Goal: Complete application form: Complete application form

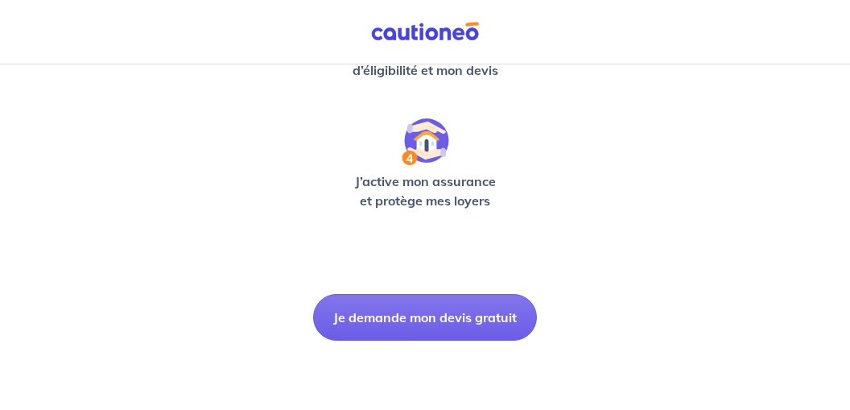
scroll to position [595, 0]
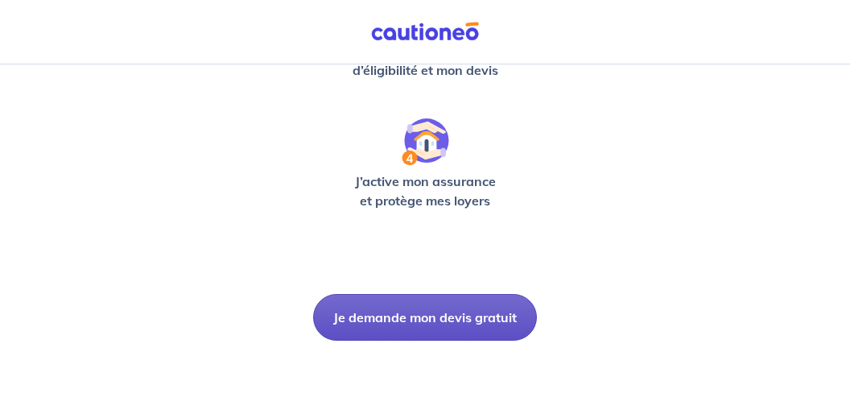
click at [443, 316] on button "Je demande mon devis gratuit" at bounding box center [425, 317] width 224 height 47
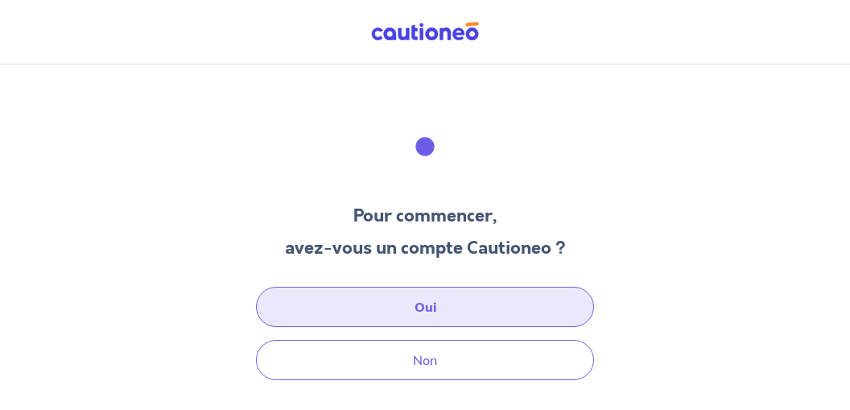
scroll to position [39, 0]
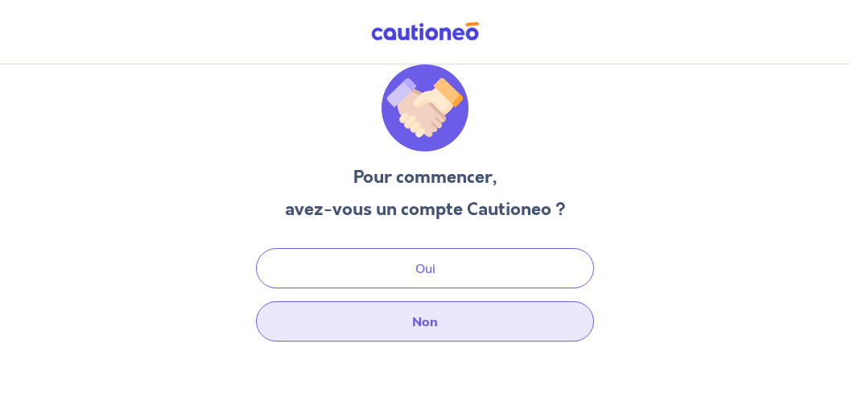
click at [432, 322] on button "Non" at bounding box center [425, 321] width 338 height 40
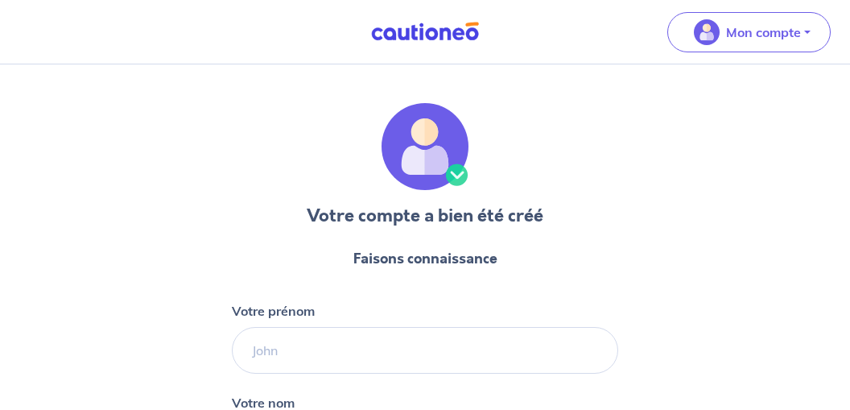
select select "FR"
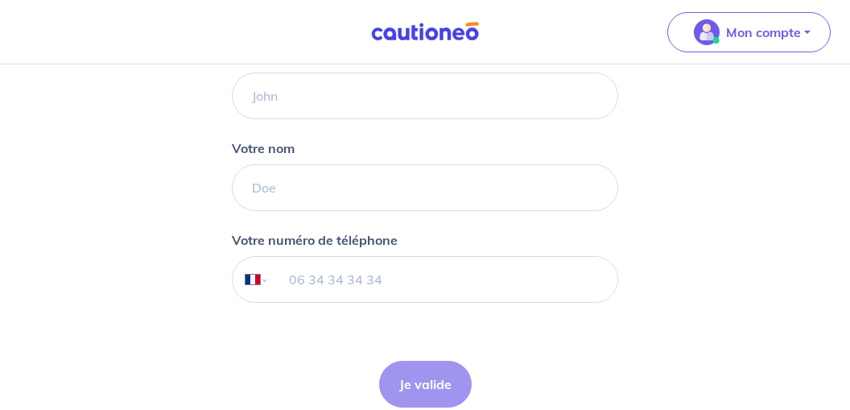
scroll to position [170, 0]
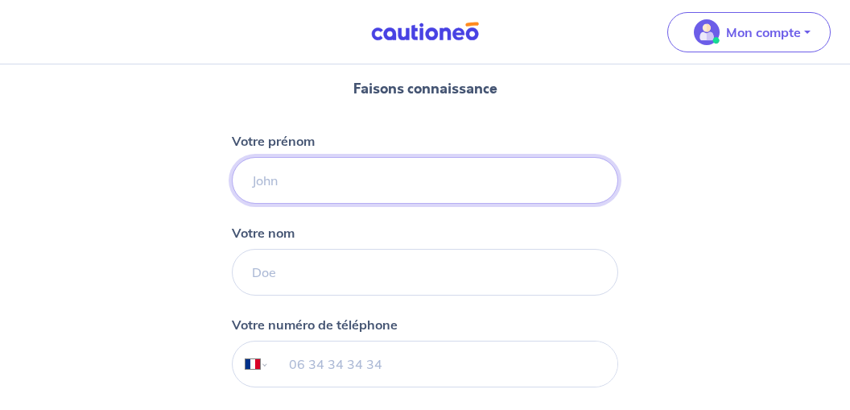
drag, startPoint x: 284, startPoint y: 182, endPoint x: 221, endPoint y: 183, distance: 62.8
click at [232, 183] on input "Votre prénom" at bounding box center [425, 180] width 386 height 47
type input "Vincent"
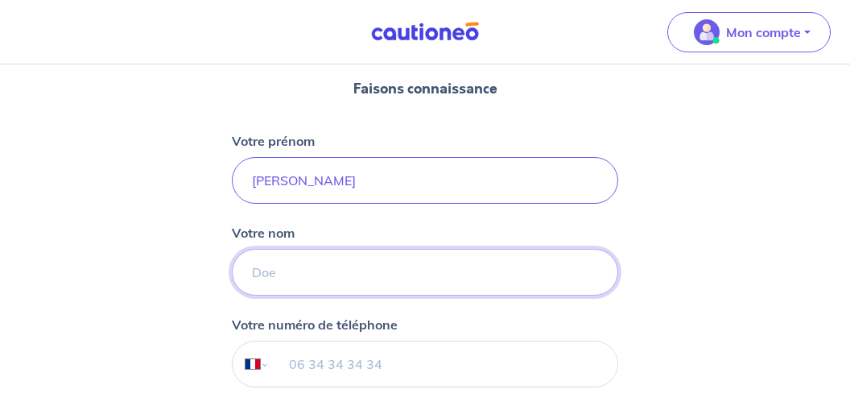
click at [280, 271] on input "Votre nom" at bounding box center [425, 272] width 386 height 47
type input "MANU"
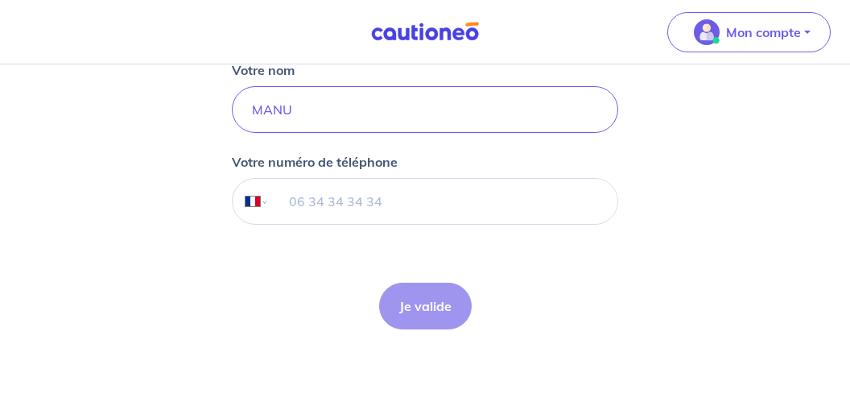
click at [374, 240] on form "Faisons connaissance Votre prénom Vincent Votre nom MANU Votre numéro de téléph…" at bounding box center [425, 123] width 386 height 440
click at [330, 203] on input "tel" at bounding box center [444, 201] width 348 height 45
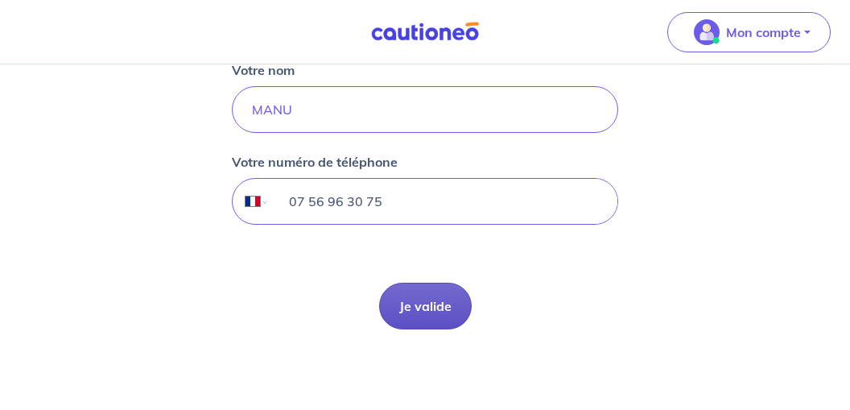
type input "07 56 96 30 75"
click at [423, 303] on button "Je valide" at bounding box center [425, 306] width 93 height 47
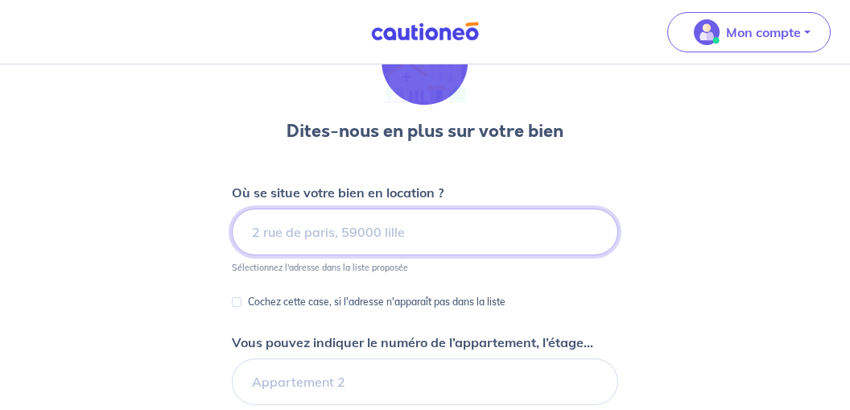
scroll to position [170, 0]
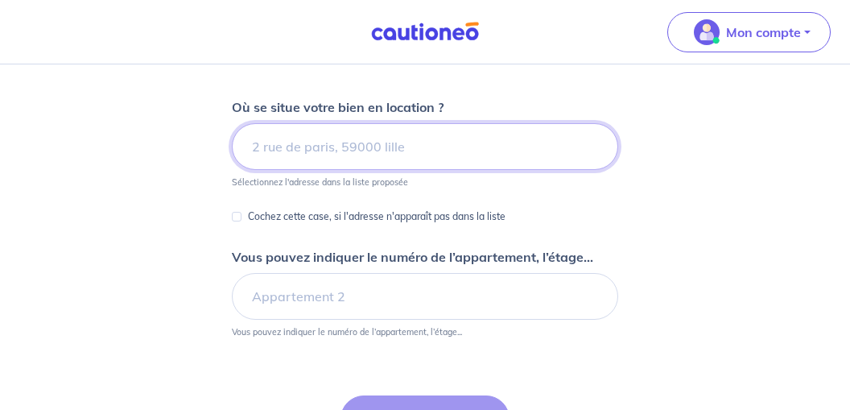
click at [299, 149] on input at bounding box center [425, 146] width 386 height 47
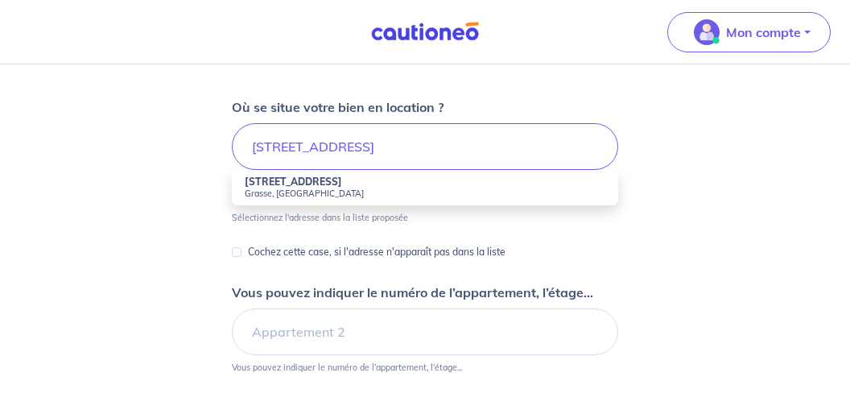
click at [295, 191] on small "Grasse, [GEOGRAPHIC_DATA]" at bounding box center [425, 193] width 361 height 11
type input "[STREET_ADDRESS]"
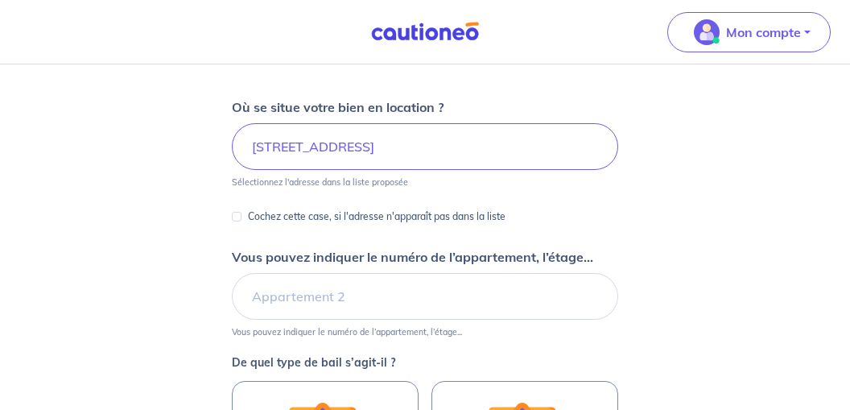
click at [231, 215] on div "Dites-nous en plus sur votre bien Où se situe votre bien en location ? 12 Rue d…" at bounding box center [425, 329] width 850 height 869
click at [233, 213] on input "Cochez cette case, si l'adresse n'apparaît pas dans la liste" at bounding box center [237, 217] width 10 height 10
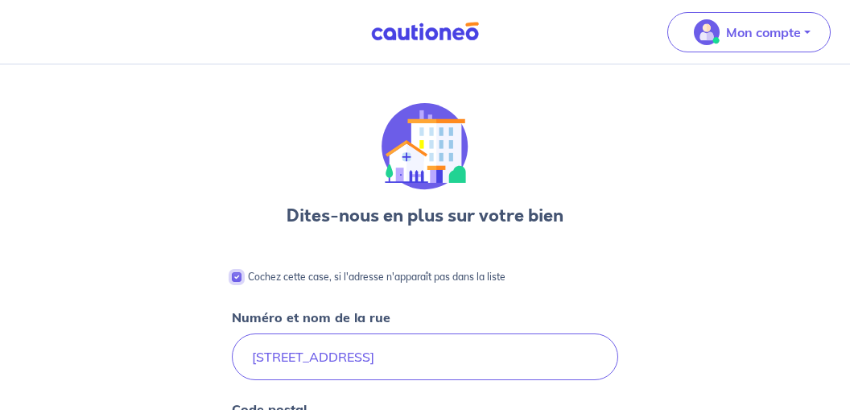
scroll to position [85, 0]
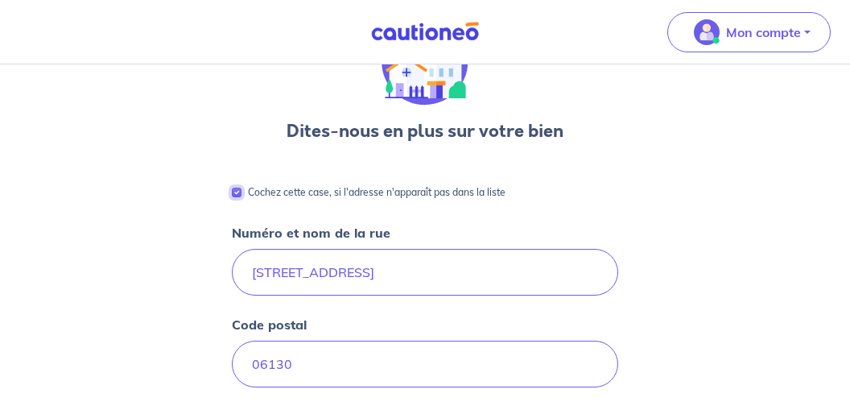
click at [234, 190] on input "Cochez cette case, si l'adresse n'apparaît pas dans la liste" at bounding box center [237, 193] width 10 height 10
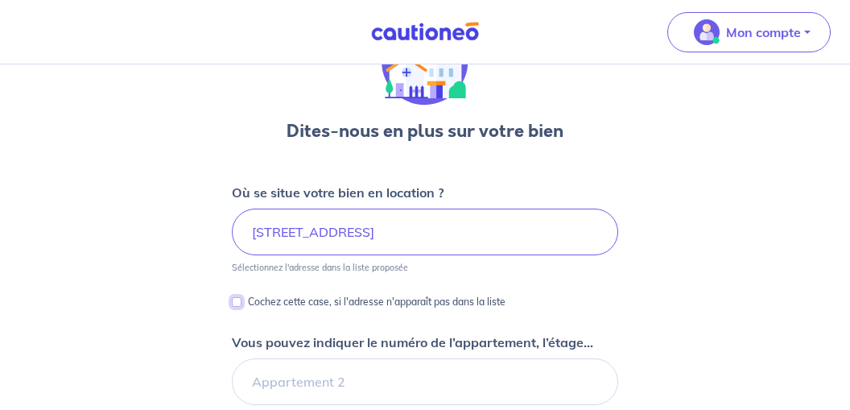
click at [233, 299] on input "Cochez cette case, si l'adresse n'apparaît pas dans la liste" at bounding box center [237, 302] width 10 height 10
checkbox input "true"
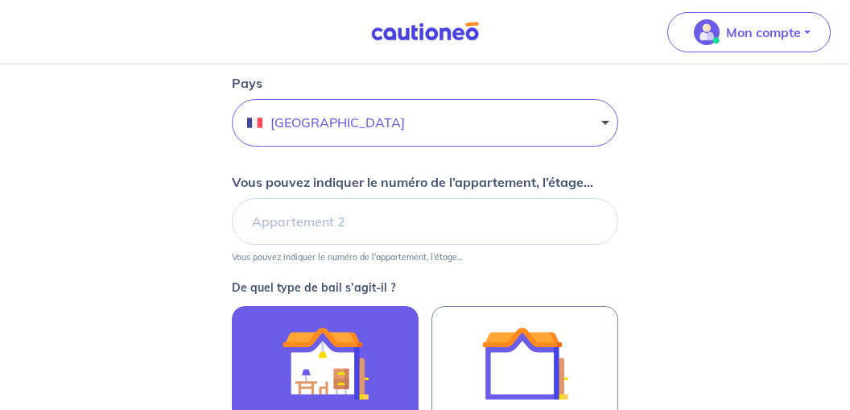
scroll to position [595, 0]
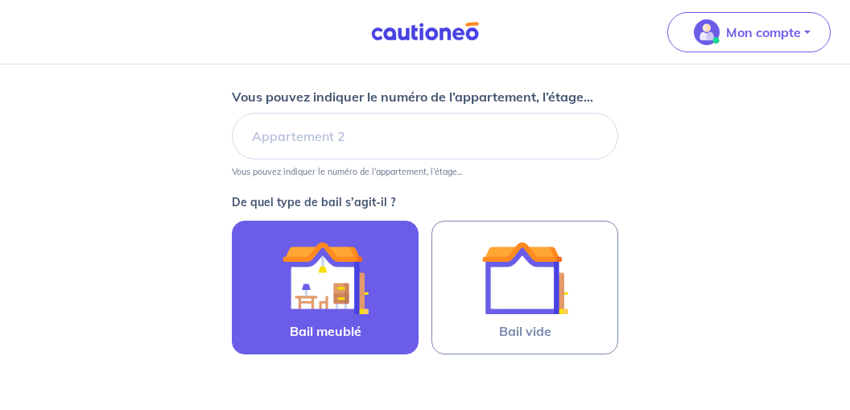
click at [337, 303] on img at bounding box center [325, 277] width 87 height 87
click at [0, 0] on input "Bail meublé" at bounding box center [0, 0] width 0 height 0
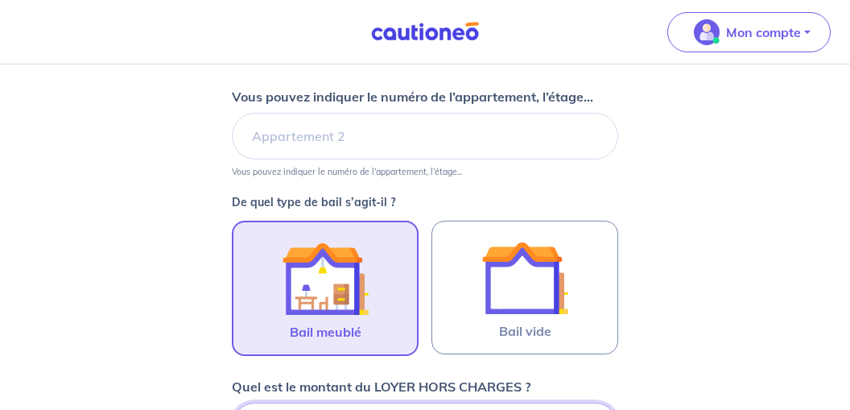
scroll to position [993, 0]
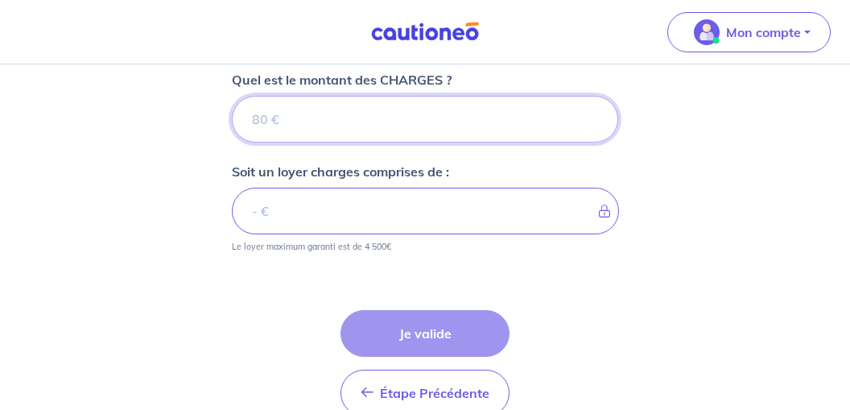
drag, startPoint x: 268, startPoint y: 113, endPoint x: 253, endPoint y: 113, distance: 15.3
click at [253, 113] on input "Quel est le montant des CHARGES ?" at bounding box center [425, 119] width 386 height 47
type input "4"
type input "40"
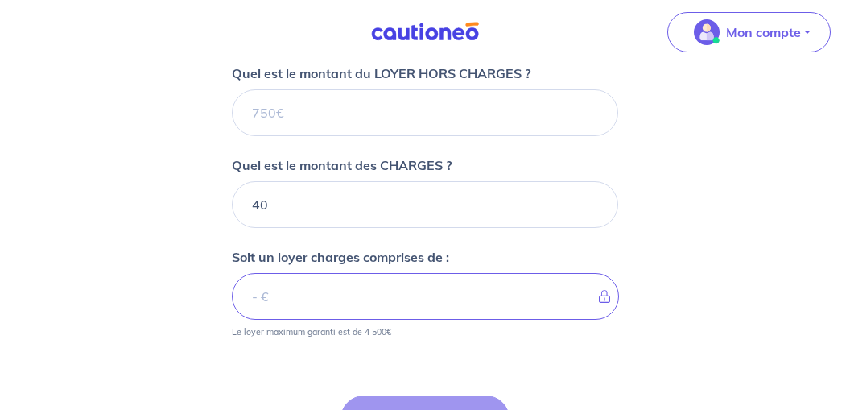
scroll to position [824, 0]
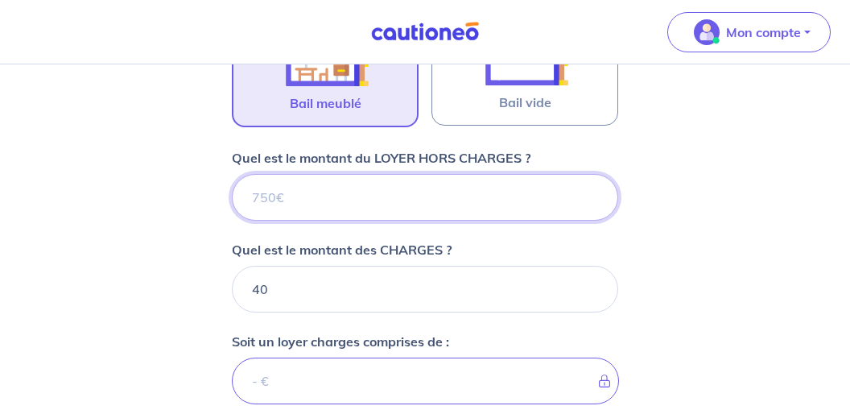
click at [279, 191] on input "Quel est le montant du LOYER HORS CHARGES ?" at bounding box center [425, 197] width 386 height 47
type input "8"
type input "48"
type input "83"
type input "123"
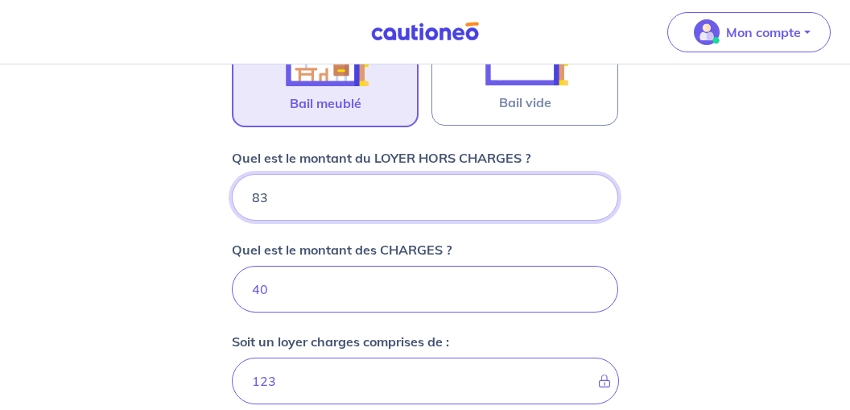
type input "830"
type input "870"
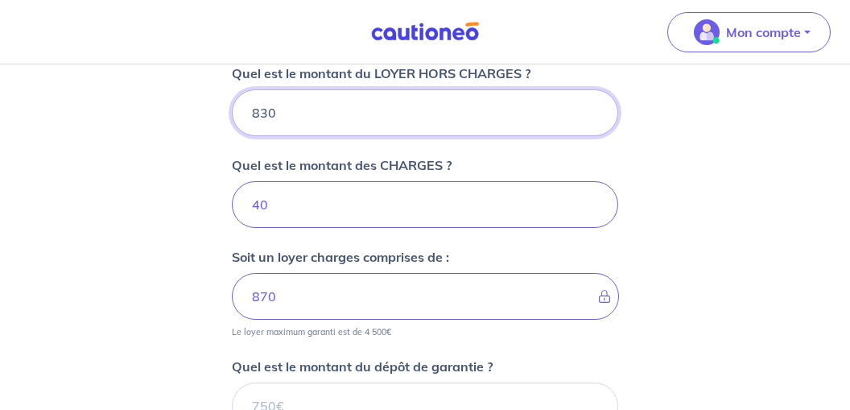
scroll to position [993, 0]
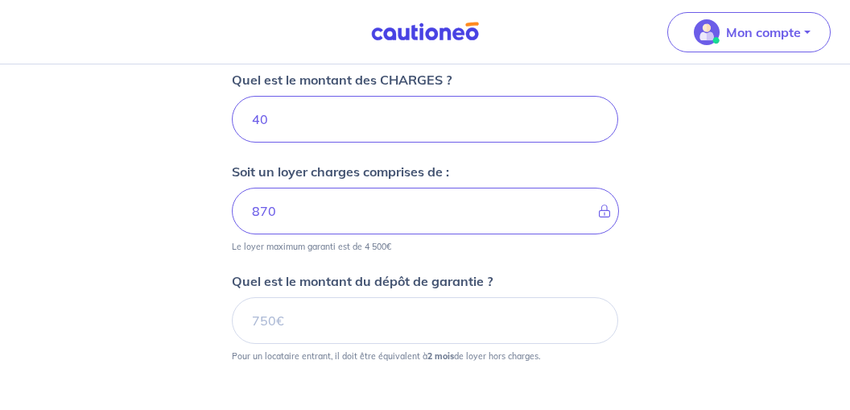
type input "830"
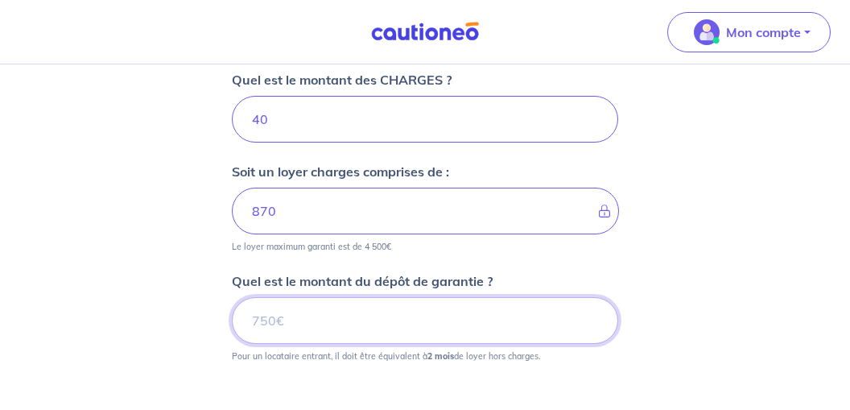
click at [279, 320] on input "Quel est le montant du dépôt de garantie ?" at bounding box center [425, 320] width 386 height 47
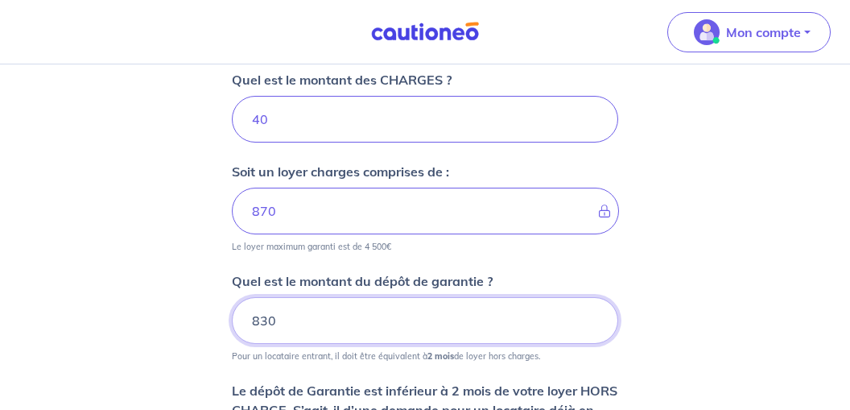
scroll to position [1163, 0]
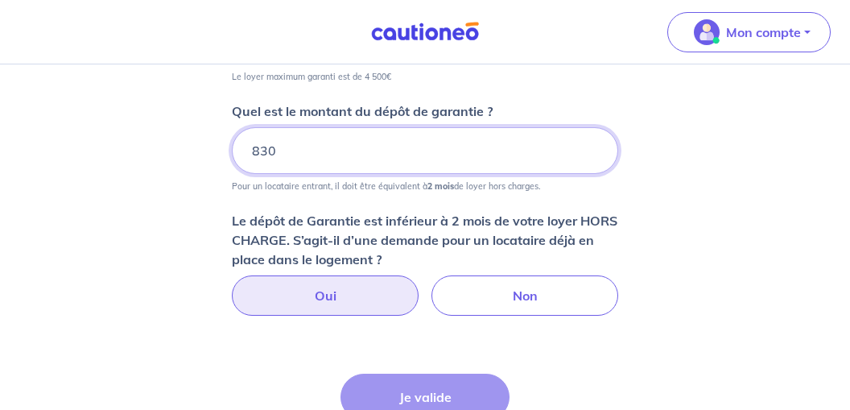
type input "830"
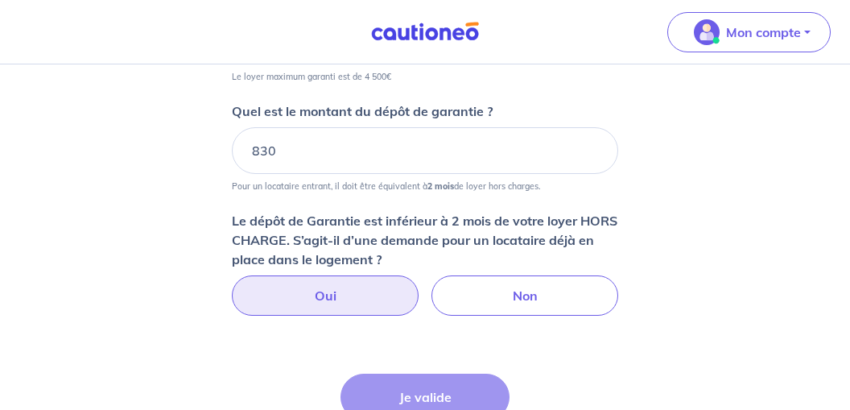
click at [331, 291] on label "Oui" at bounding box center [325, 295] width 187 height 40
click at [420, 286] on input "Oui" at bounding box center [425, 280] width 10 height 10
radio input "true"
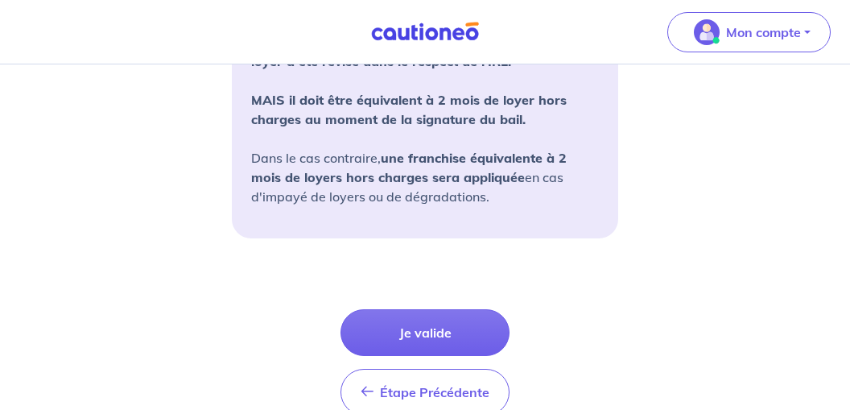
scroll to position [1668, 0]
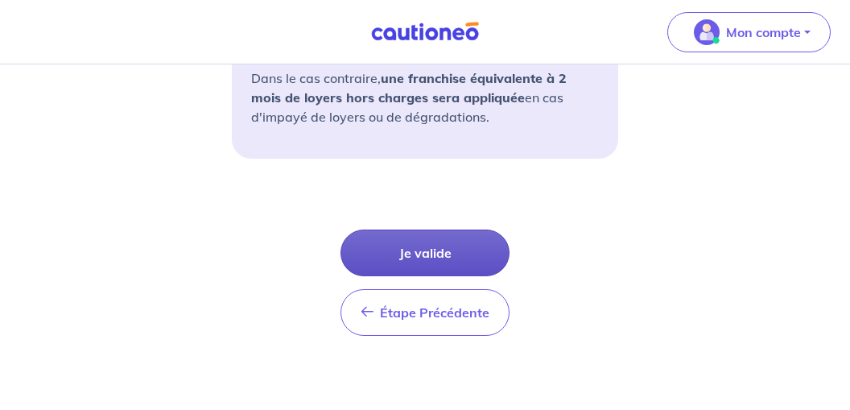
click at [436, 246] on button "Je valide" at bounding box center [425, 252] width 169 height 47
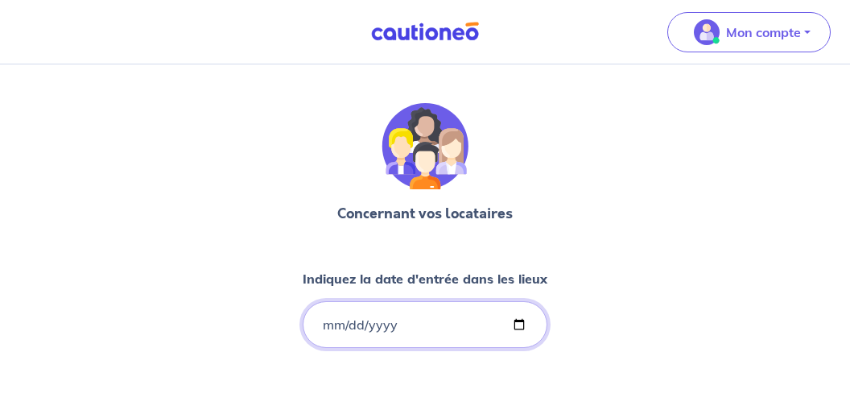
click at [365, 328] on input "Indiquez la date d'entrée dans les lieux" at bounding box center [425, 324] width 245 height 47
click at [339, 324] on input "Indiquez la date d'entrée dans les lieux" at bounding box center [425, 324] width 245 height 47
click at [330, 324] on input "Indiquez la date d'entrée dans les lieux" at bounding box center [425, 324] width 245 height 47
type input "2017-09-01"
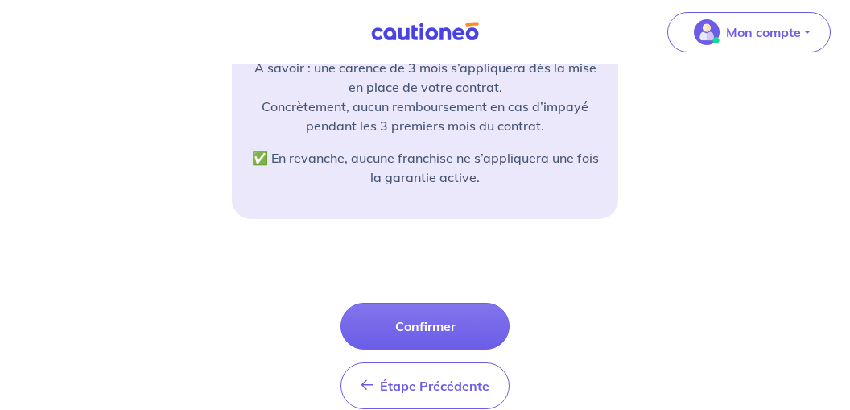
scroll to position [493, 0]
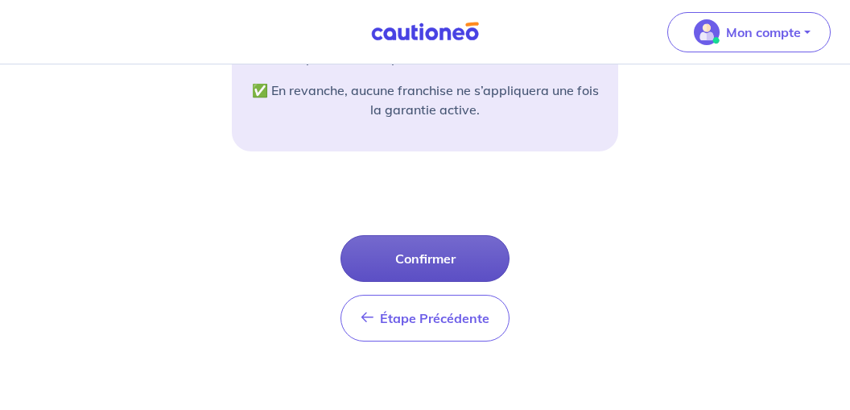
click at [441, 260] on button "Confirmer" at bounding box center [425, 258] width 169 height 47
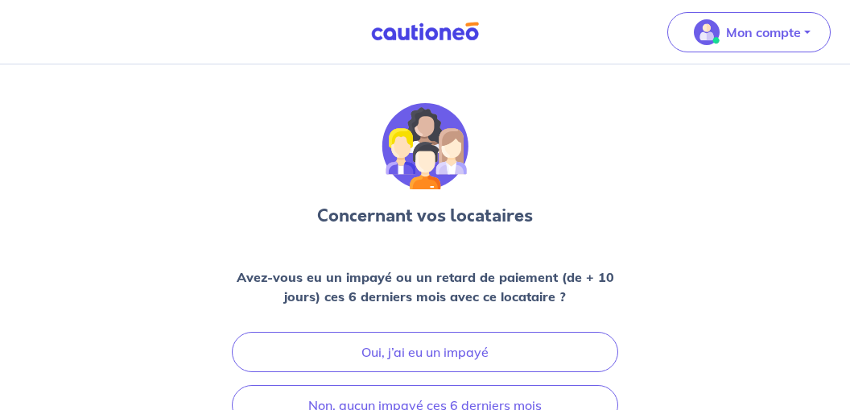
scroll to position [85, 0]
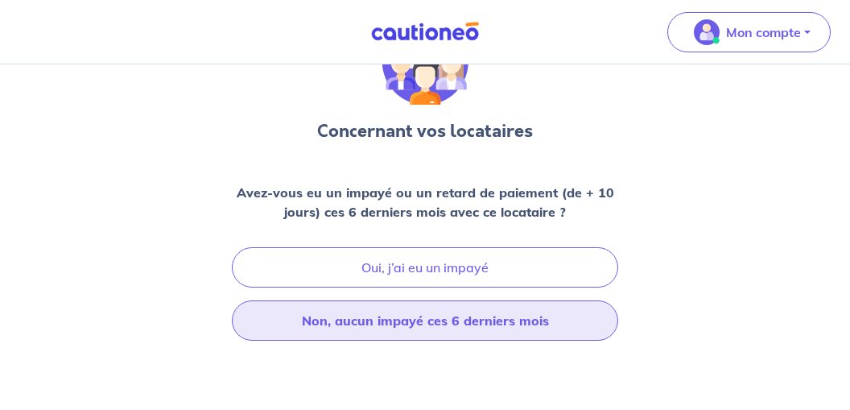
click at [451, 318] on button "Non, aucun impayé ces 6 derniers mois" at bounding box center [425, 320] width 386 height 40
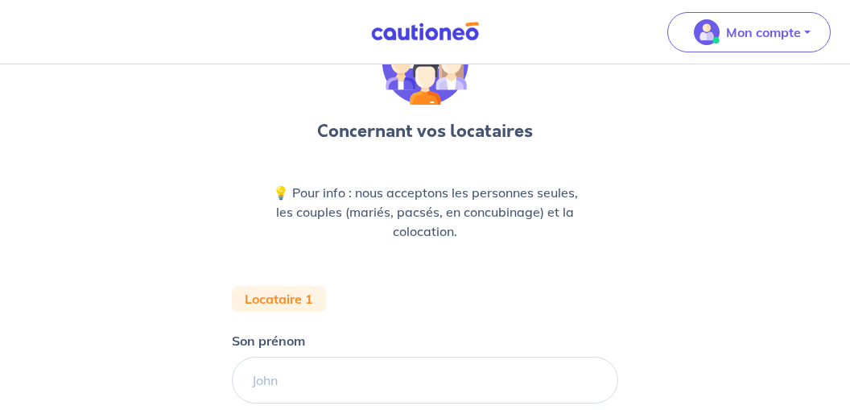
scroll to position [170, 0]
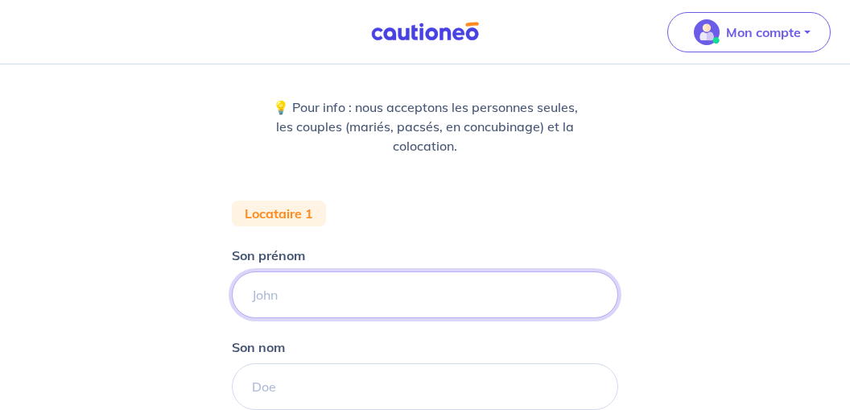
click at [290, 299] on input "Son prénom" at bounding box center [425, 294] width 386 height 47
type input "[PERSON_NAME]"
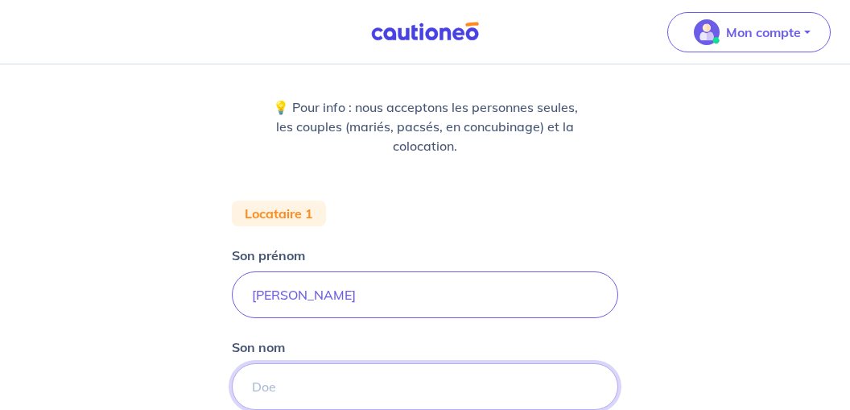
click at [277, 389] on input "Son nom" at bounding box center [425, 386] width 386 height 47
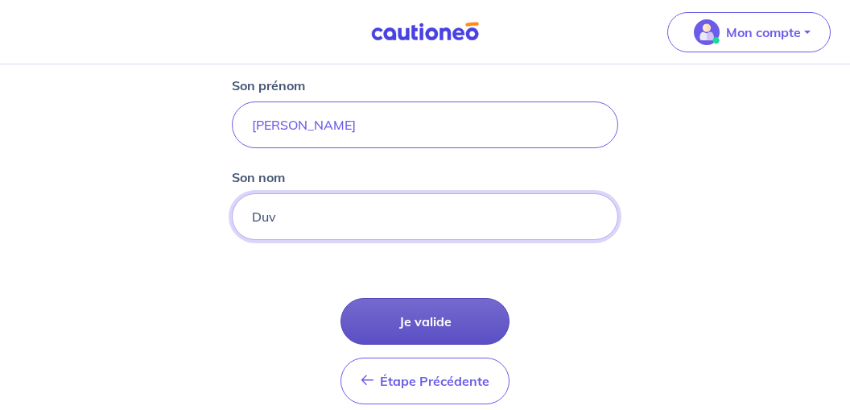
type input "Duv"
click at [436, 321] on button "Je valide" at bounding box center [425, 321] width 169 height 47
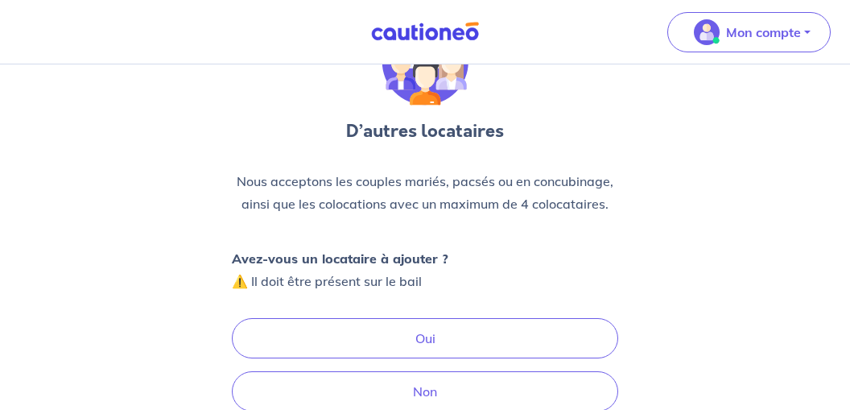
scroll to position [170, 0]
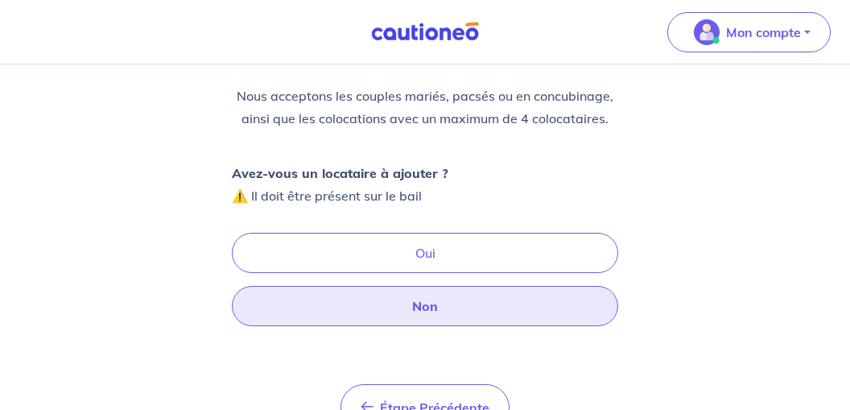
click at [419, 303] on button "Non" at bounding box center [425, 306] width 386 height 40
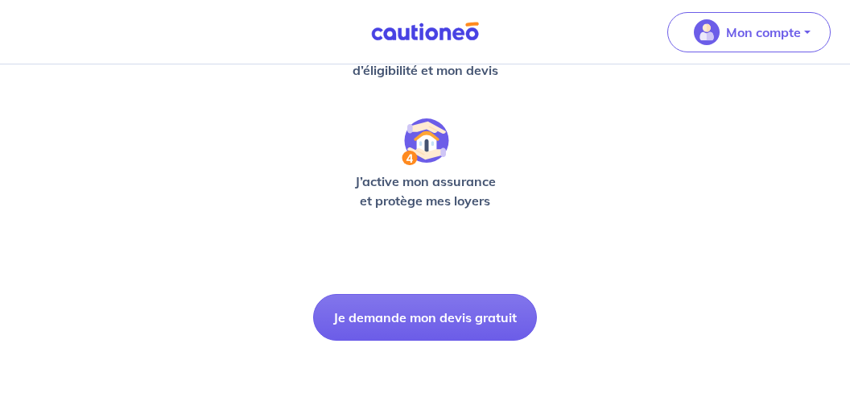
scroll to position [595, 0]
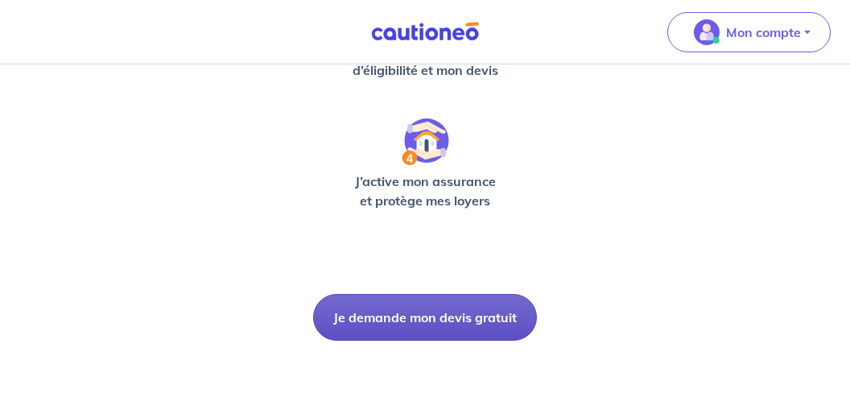
click at [449, 312] on button "Je demande mon devis gratuit" at bounding box center [425, 317] width 224 height 47
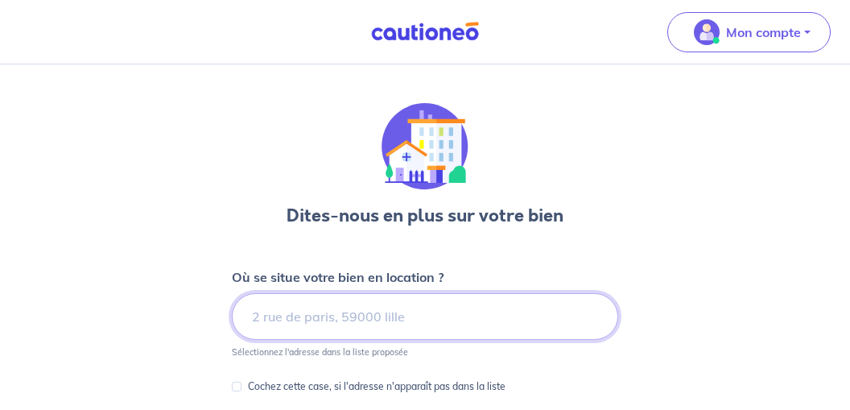
click at [374, 314] on input at bounding box center [425, 316] width 386 height 47
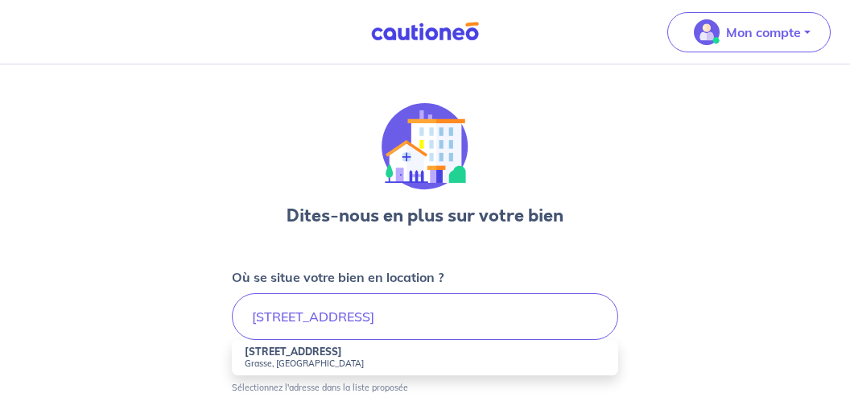
click at [309, 357] on strong "[STREET_ADDRESS]" at bounding box center [293, 351] width 97 height 12
type input "[STREET_ADDRESS]"
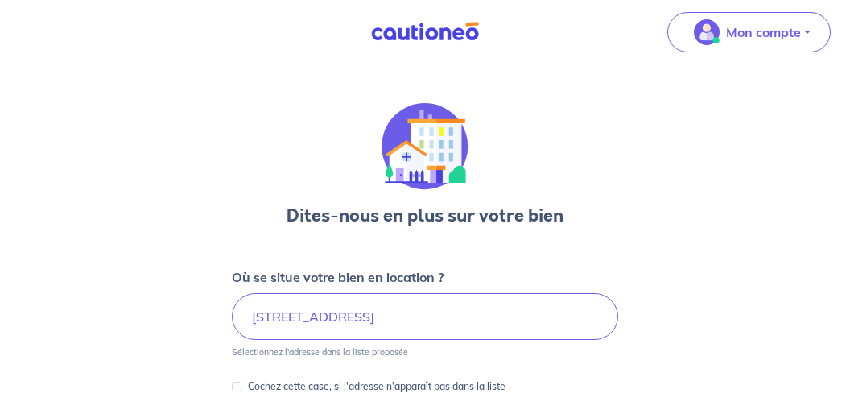
scroll to position [85, 0]
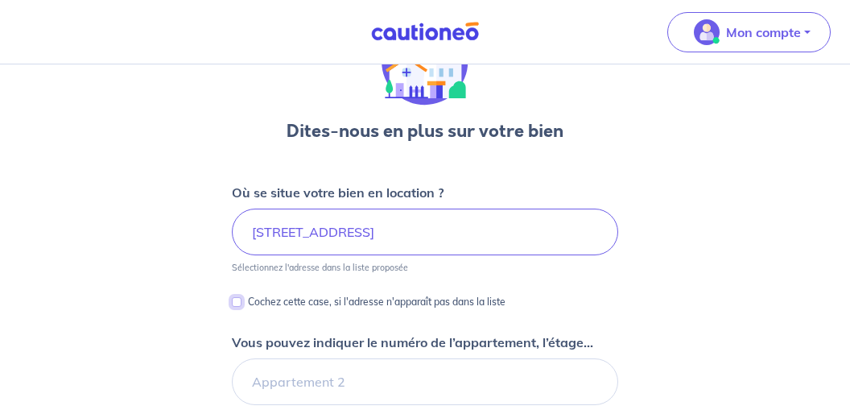
click at [237, 303] on input "Cochez cette case, si l'adresse n'apparaît pas dans la liste" at bounding box center [237, 302] width 10 height 10
checkbox input "true"
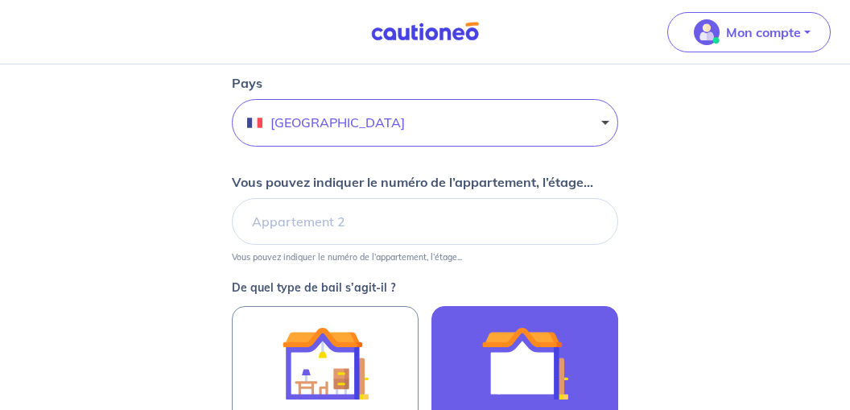
scroll to position [595, 0]
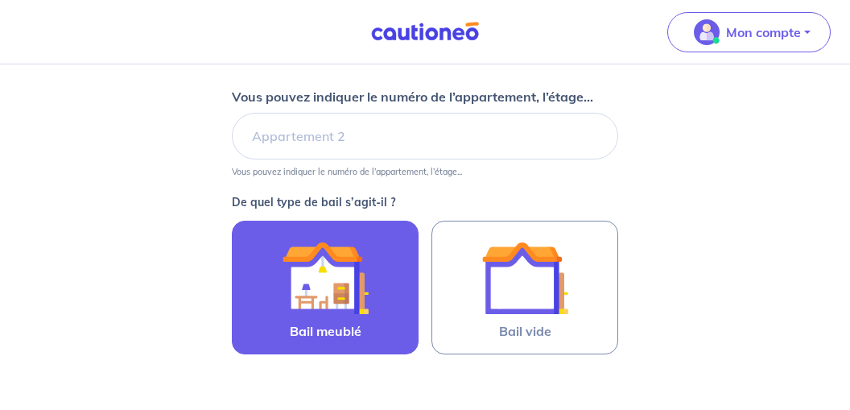
click at [337, 293] on img at bounding box center [325, 277] width 87 height 87
click at [0, 0] on input "Bail meublé" at bounding box center [0, 0] width 0 height 0
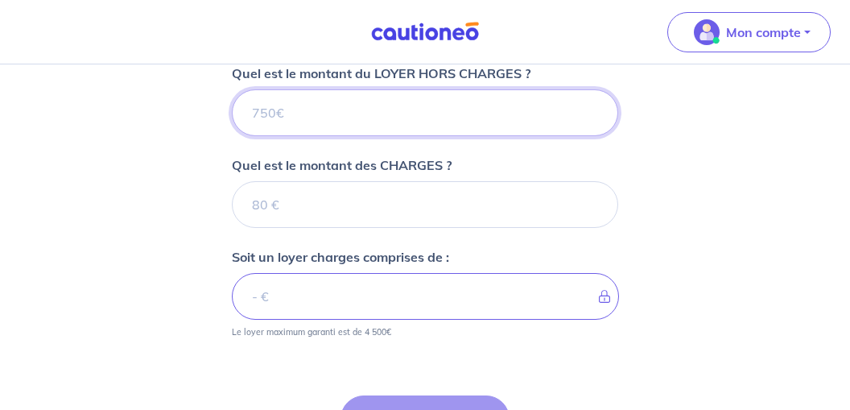
scroll to position [738, 0]
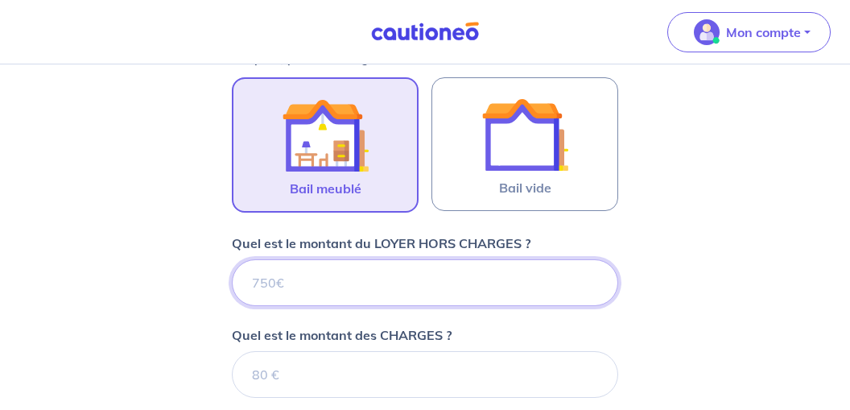
click at [248, 277] on input "Quel est le montant du LOYER HORS CHARGES ?" at bounding box center [425, 282] width 386 height 47
type input "8"
type input "83"
type input "830"
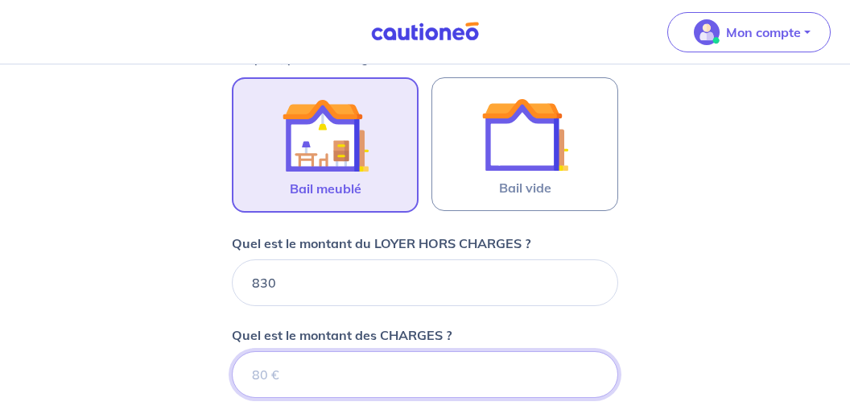
click at [283, 375] on input "Quel est le montant des CHARGES ?" at bounding box center [425, 374] width 386 height 47
type input "4"
type input "834"
type input "40"
type input "870"
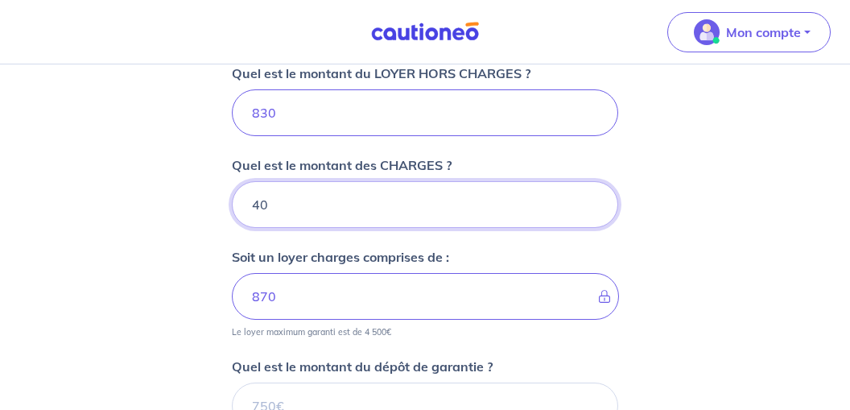
type input "40"
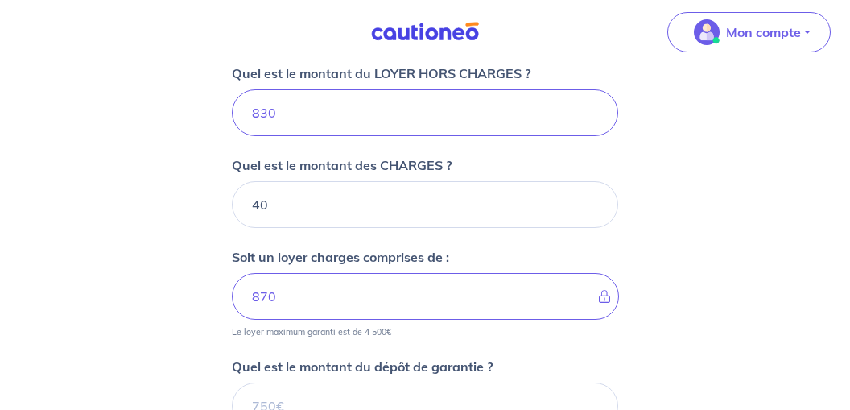
scroll to position [993, 0]
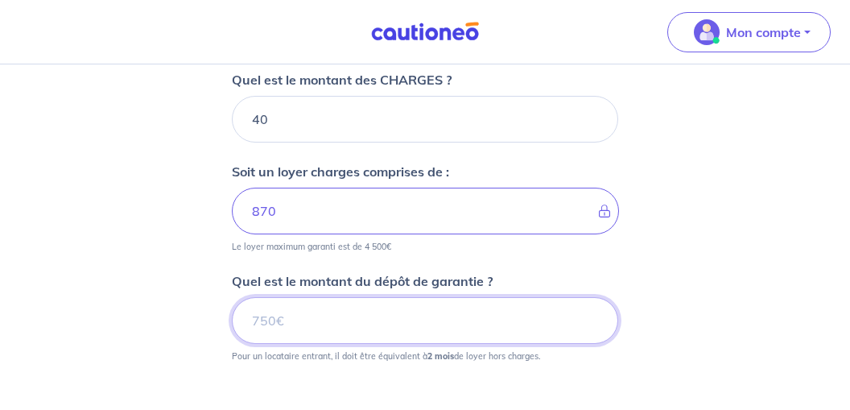
click at [301, 316] on input "Quel est le montant du dépôt de garantie ?" at bounding box center [425, 320] width 386 height 47
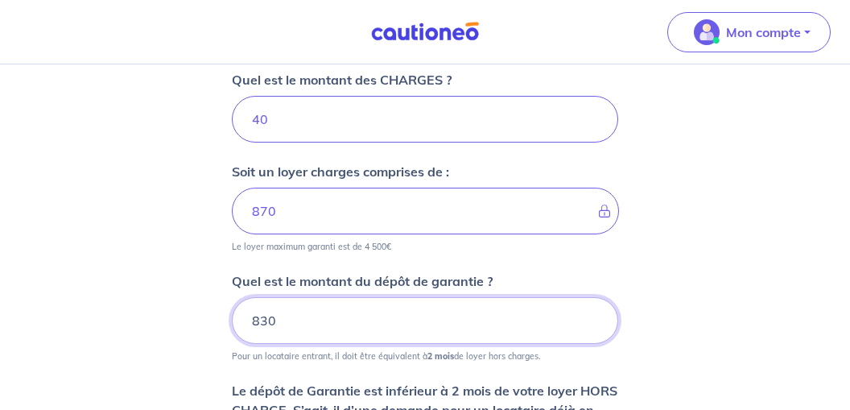
scroll to position [1163, 0]
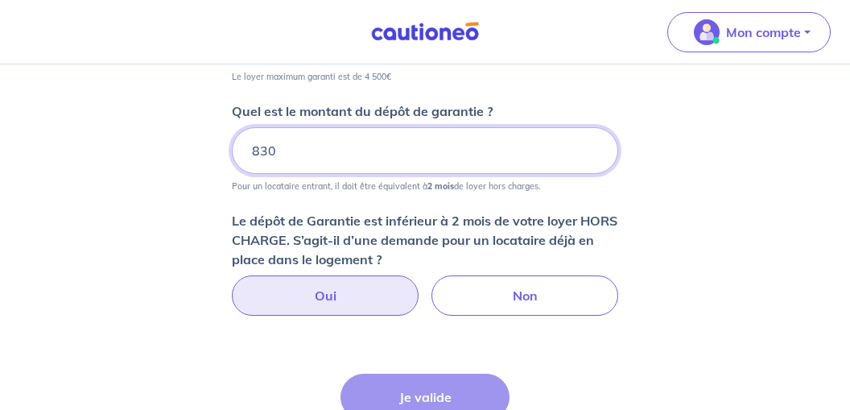
type input "830"
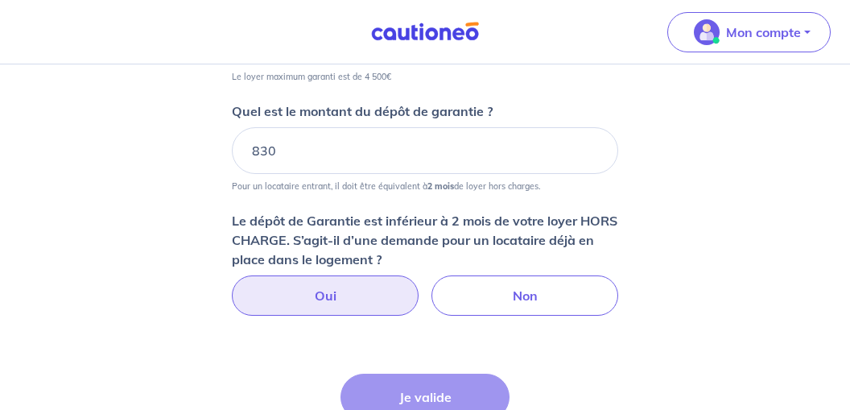
click at [328, 290] on label "Oui" at bounding box center [325, 295] width 187 height 40
click at [420, 286] on input "Oui" at bounding box center [425, 280] width 10 height 10
radio input "true"
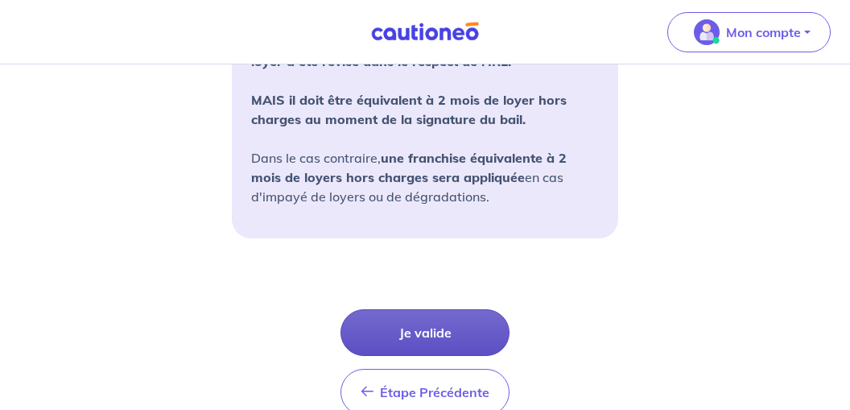
scroll to position [1668, 0]
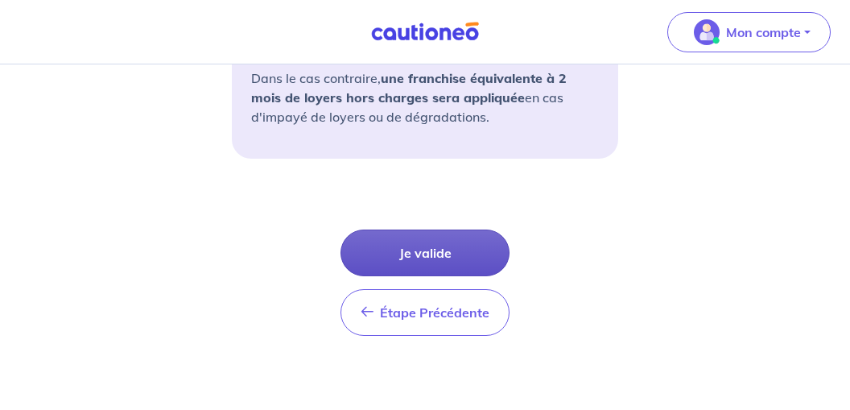
click at [418, 245] on button "Je valide" at bounding box center [425, 252] width 169 height 47
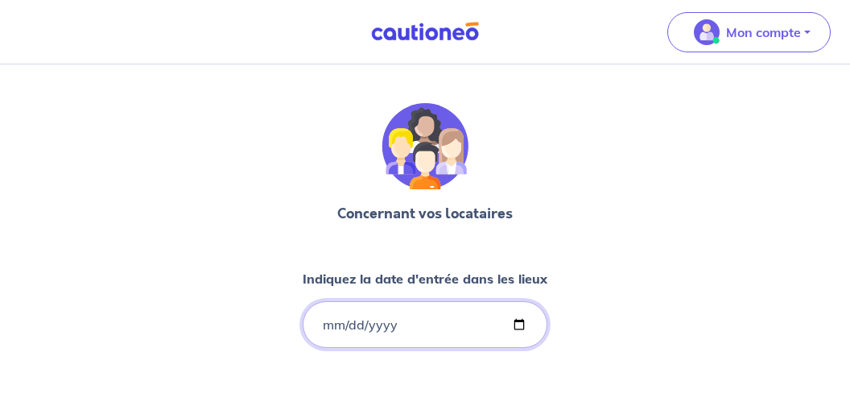
click at [370, 317] on input "Indiquez la date d'entrée dans les lieux" at bounding box center [425, 324] width 245 height 47
click at [335, 321] on input "Indiquez la date d'entrée dans les lieux" at bounding box center [425, 324] width 245 height 47
type input "[DATE]"
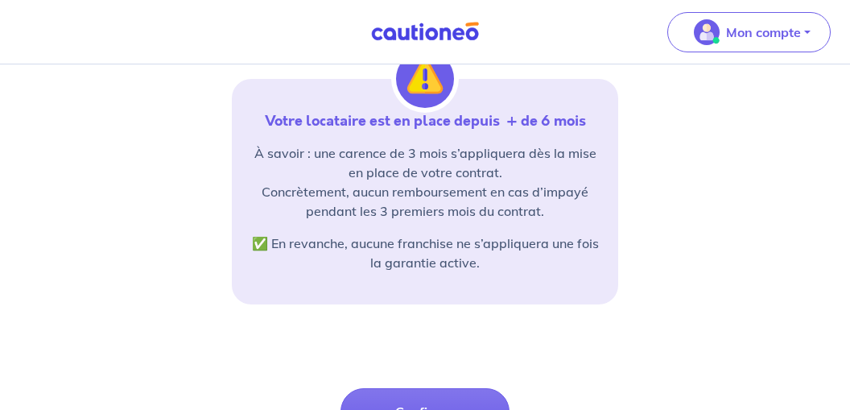
scroll to position [425, 0]
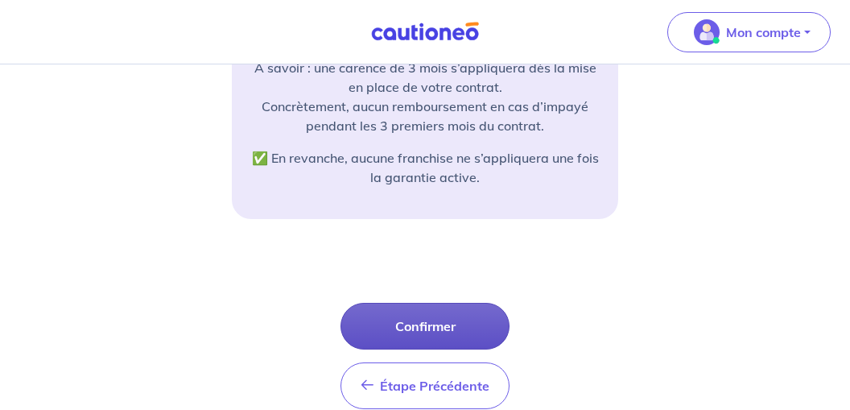
click at [436, 329] on button "Confirmer" at bounding box center [425, 326] width 169 height 47
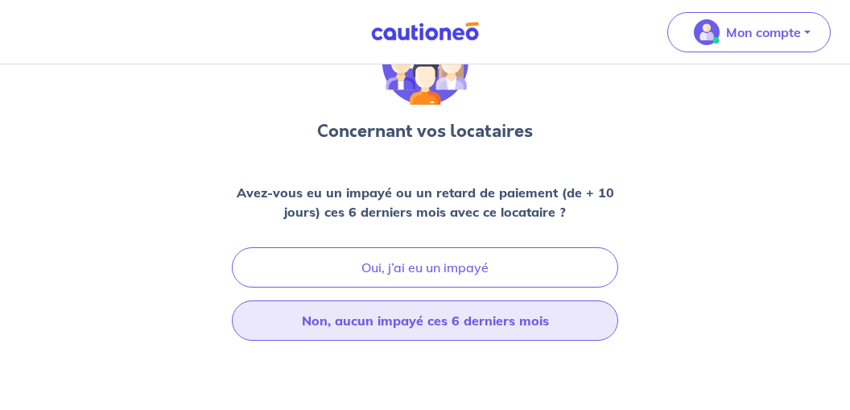
scroll to position [170, 0]
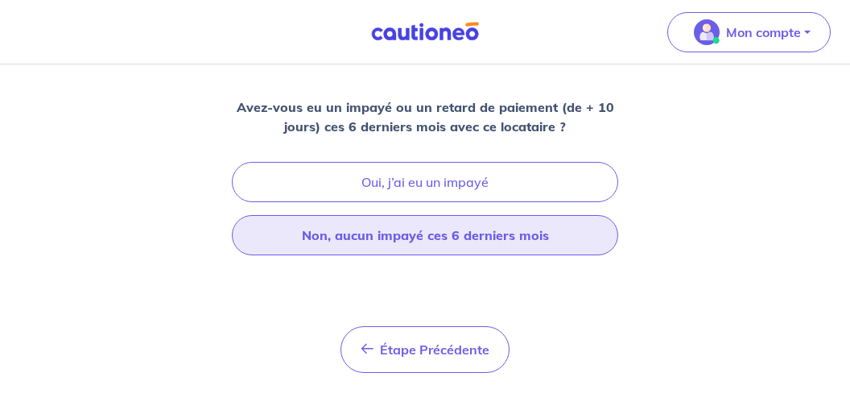
click at [455, 237] on button "Non, aucun impayé ces 6 derniers mois" at bounding box center [425, 235] width 386 height 40
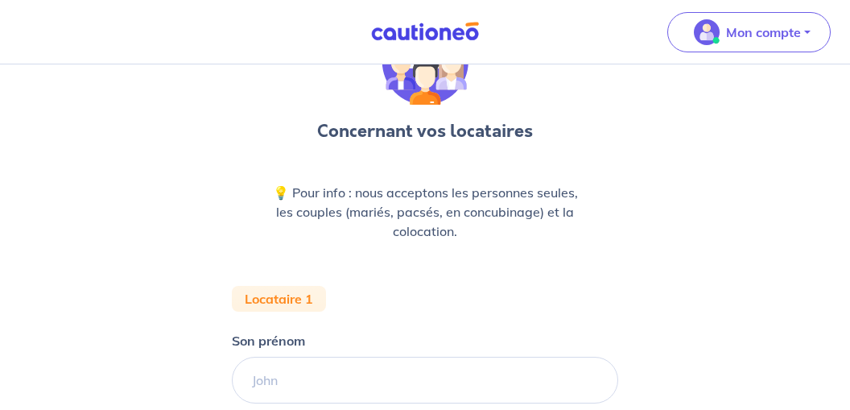
scroll to position [170, 0]
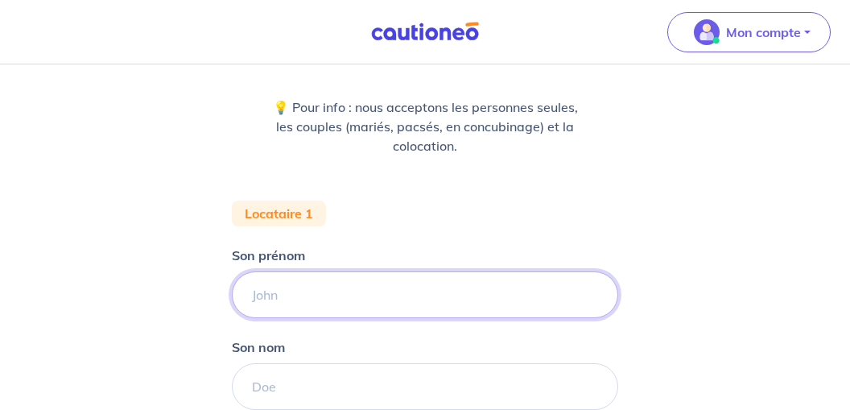
click at [361, 287] on input "Son prénom" at bounding box center [425, 294] width 386 height 47
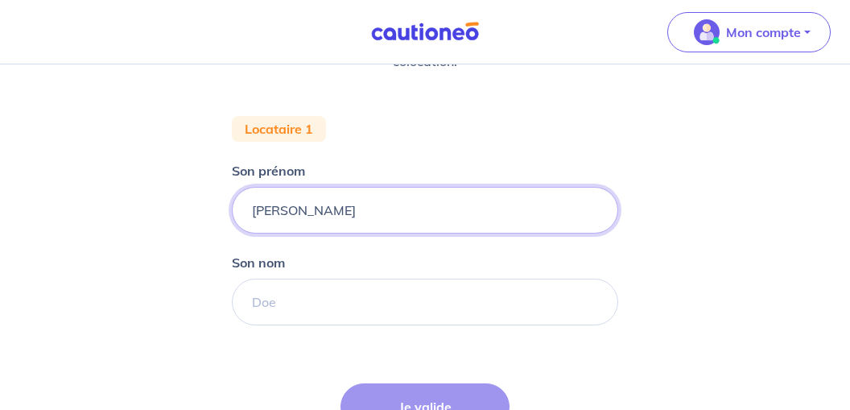
type input "[PERSON_NAME]"
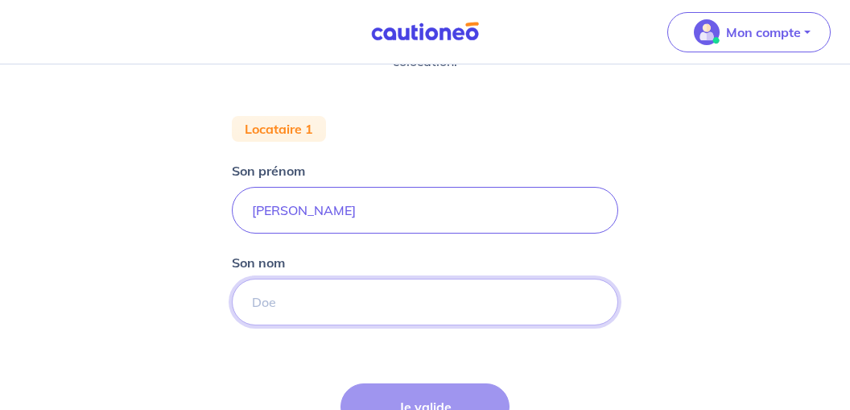
click at [284, 310] on input "Son nom" at bounding box center [425, 302] width 386 height 47
type input "Duv"
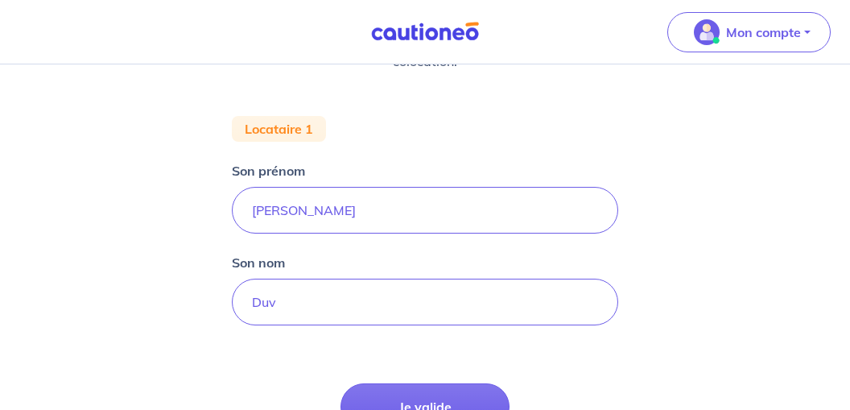
scroll to position [415, 0]
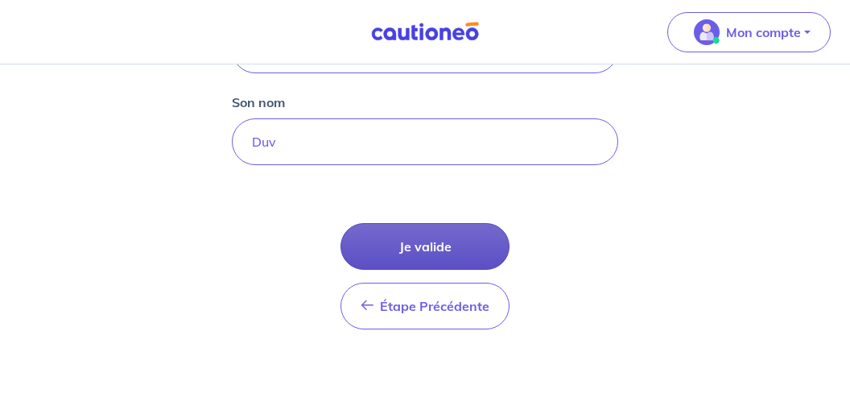
click at [436, 238] on button "Je valide" at bounding box center [425, 246] width 169 height 47
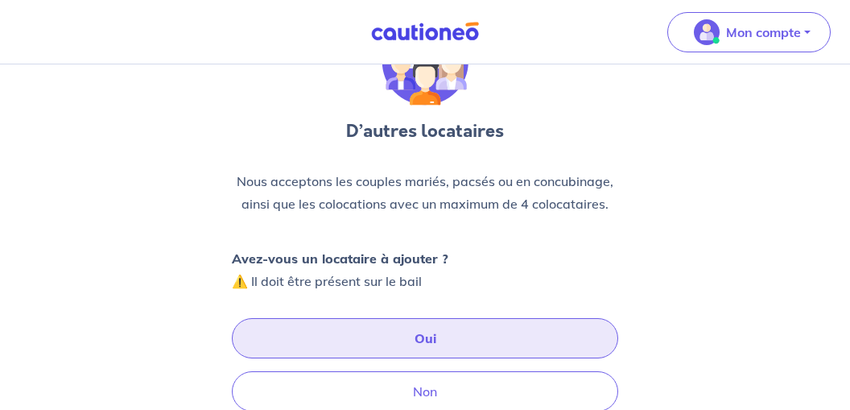
scroll to position [170, 0]
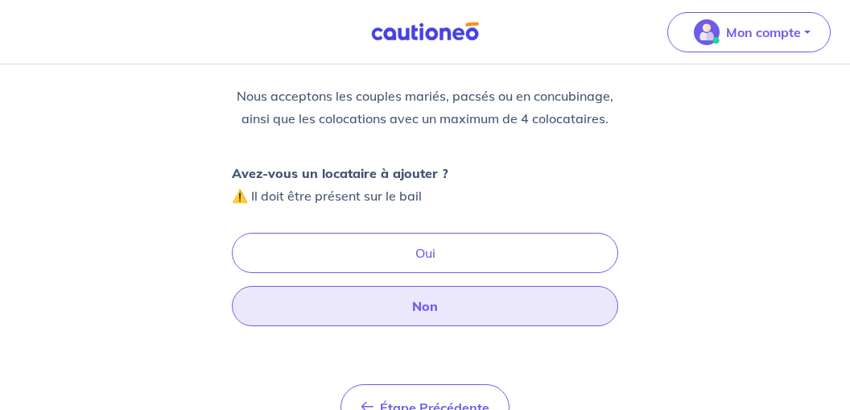
click at [442, 299] on button "Non" at bounding box center [425, 306] width 386 height 40
